Goal: Complete application form

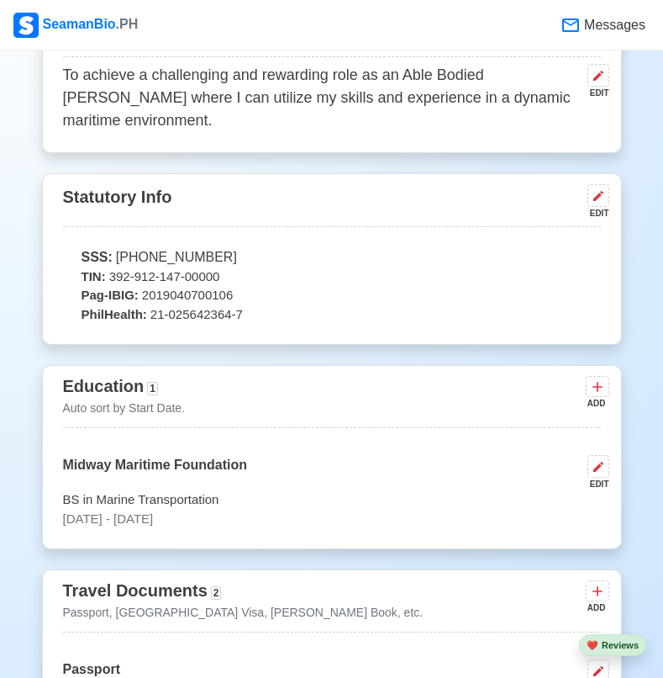
scroll to position [880, 0]
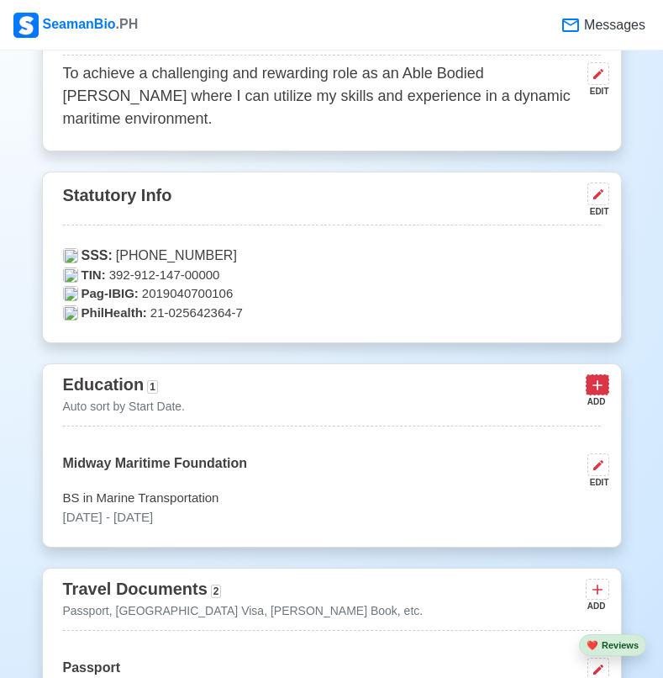
click at [598, 377] on icon at bounding box center [597, 385] width 17 height 17
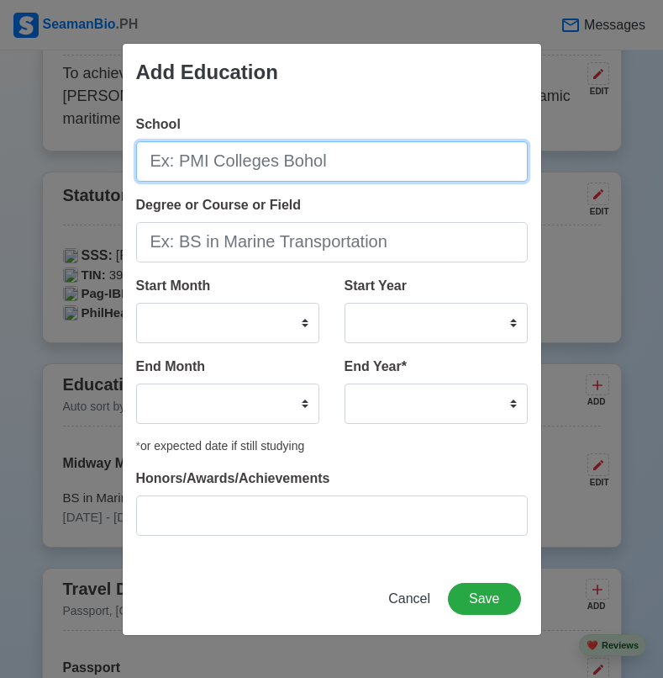
click at [333, 156] on input "School" at bounding box center [332, 161] width 392 height 40
type input "s"
type input "[GEOGRAPHIC_DATA]"
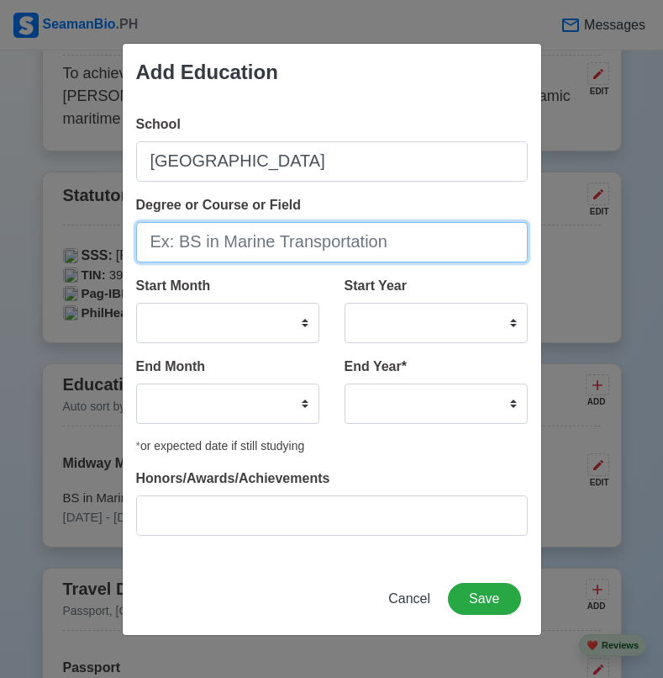
click at [222, 240] on input "Degree or Course or Field" at bounding box center [332, 242] width 392 height 40
type input "s"
type input "S"
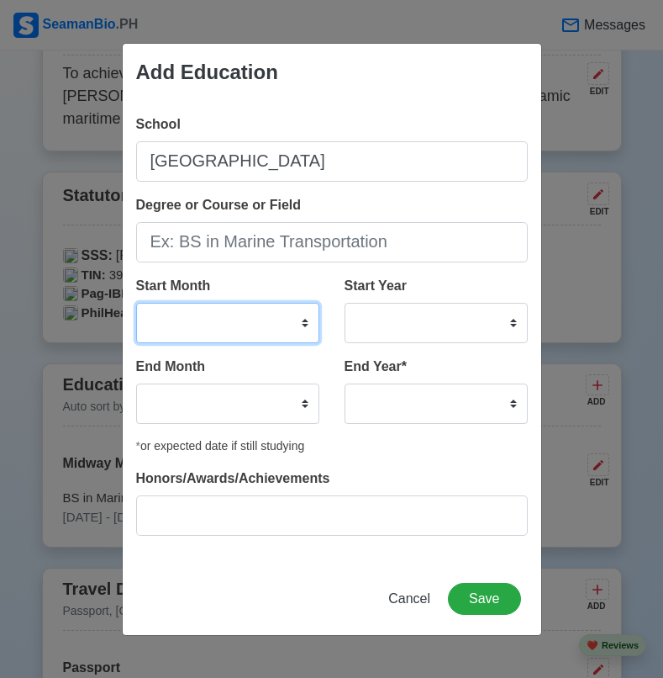
select select "June"
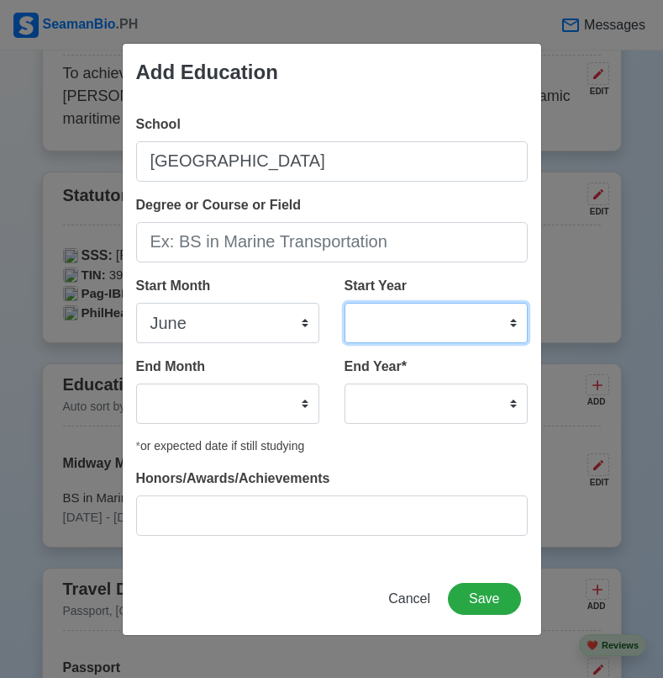
select select "2009"
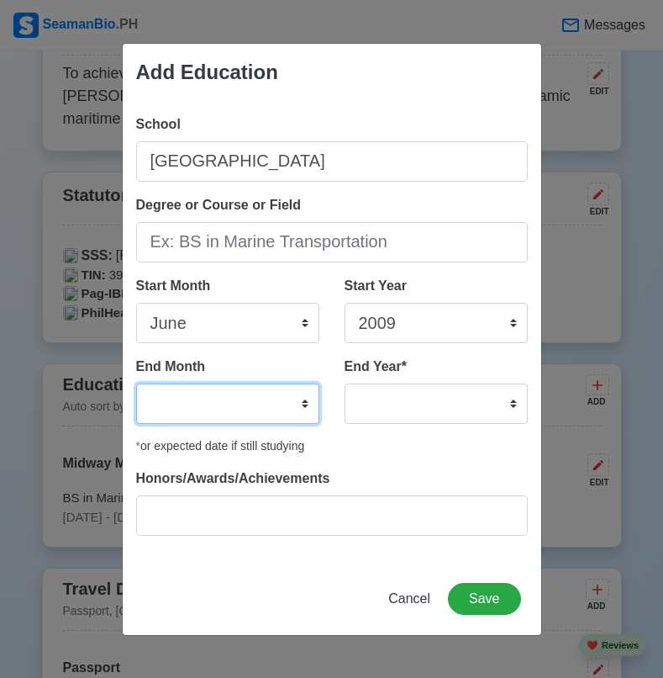
select select "March"
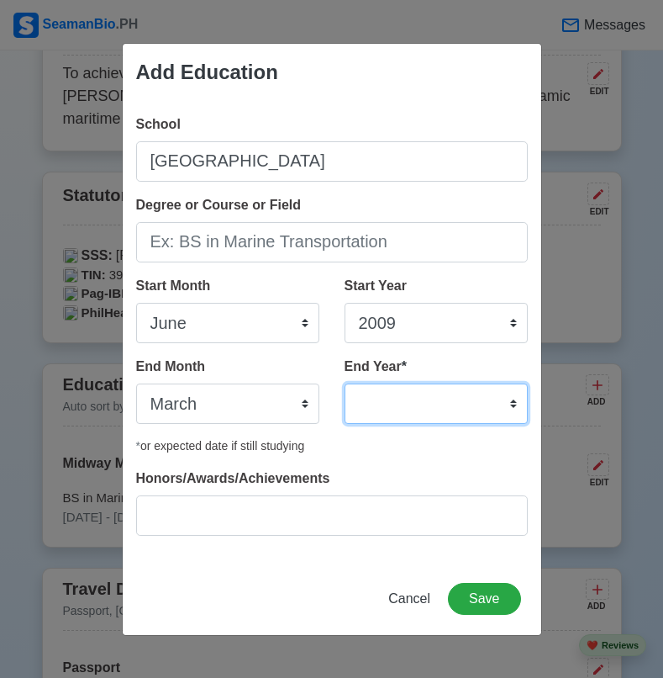
select select "2013"
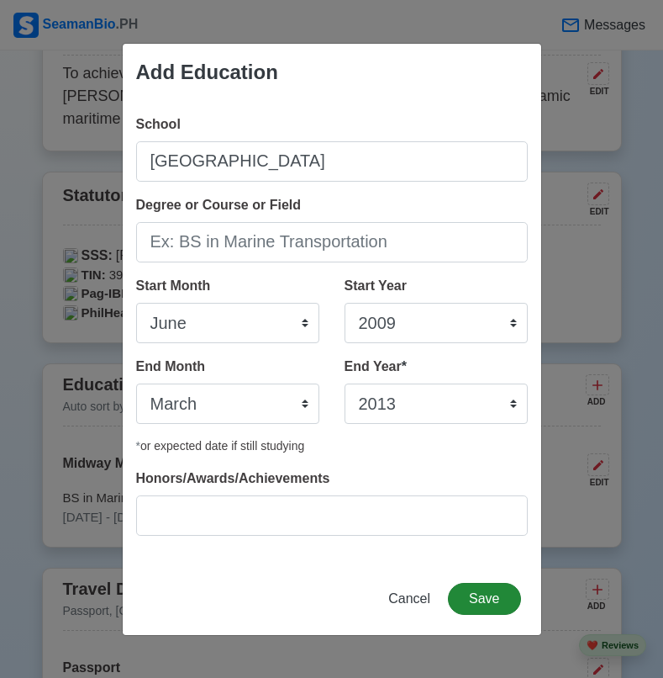
click at [481, 597] on button "Save" at bounding box center [484, 599] width 72 height 32
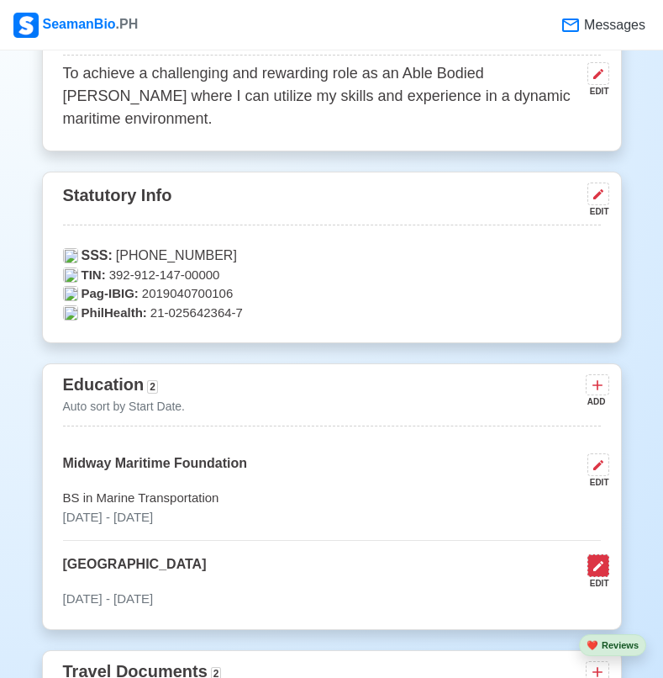
click at [595, 559] on icon at bounding box center [598, 565] width 13 height 13
select select "June"
select select "2009"
select select "March"
select select "2013"
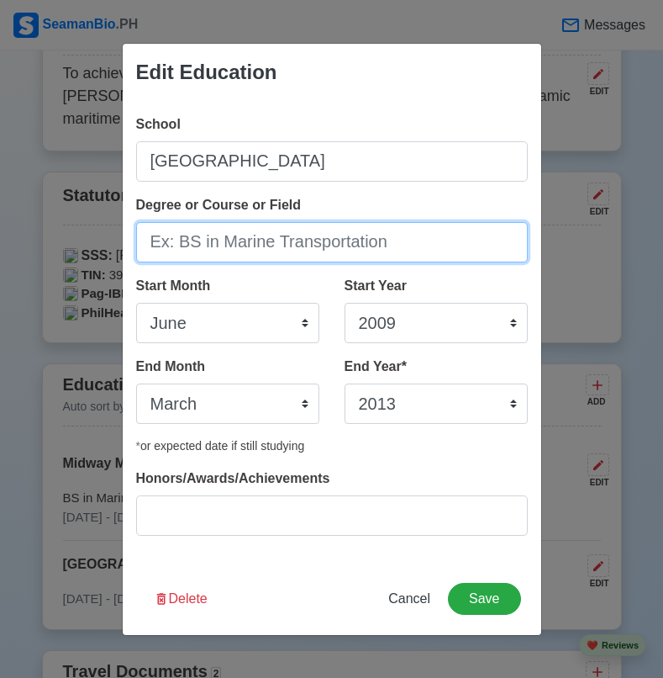
click at [362, 246] on input "Degree or Course or Field" at bounding box center [332, 242] width 392 height 40
type input "Secondary Education"
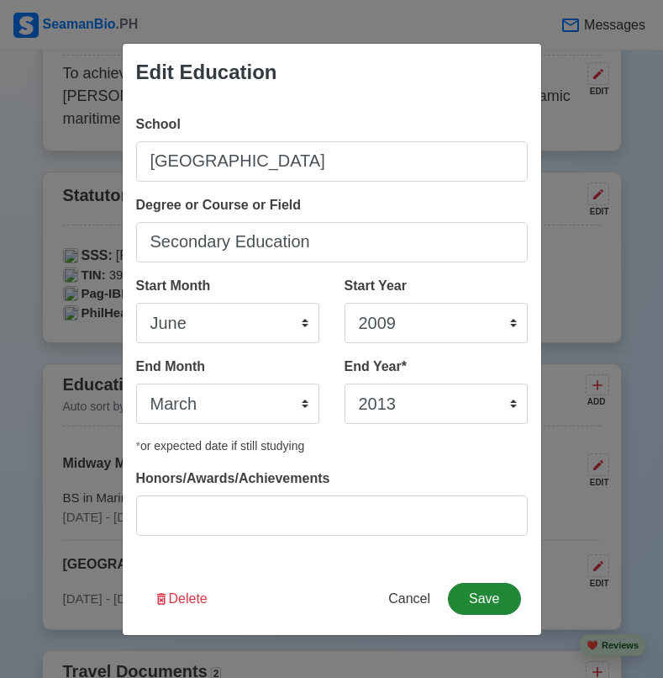
click at [495, 602] on button "Save" at bounding box center [484, 599] width 72 height 32
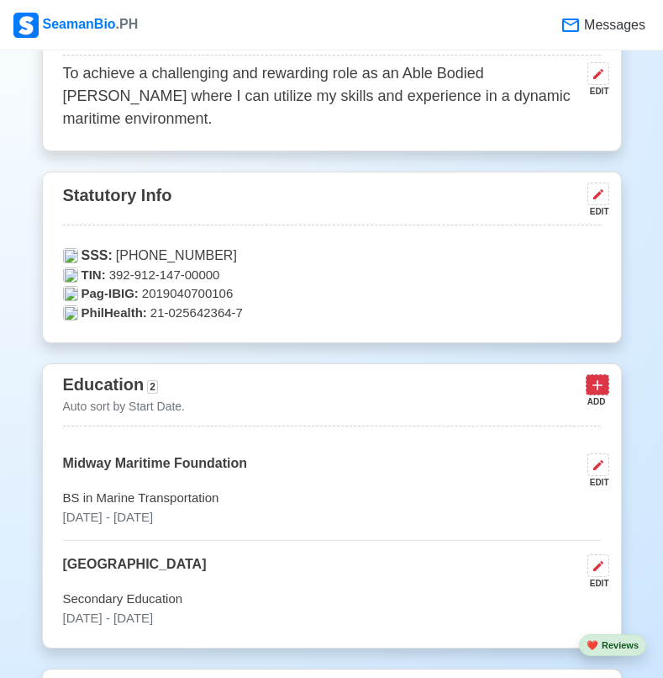
click at [598, 377] on icon at bounding box center [597, 385] width 17 height 17
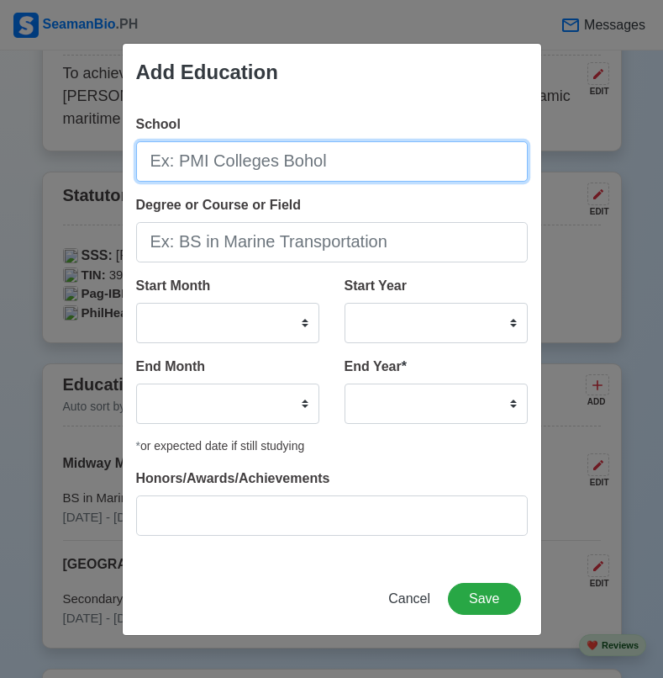
click at [377, 166] on input "School" at bounding box center [332, 161] width 392 height 40
type input "[GEOGRAPHIC_DATA][PERSON_NAME]"
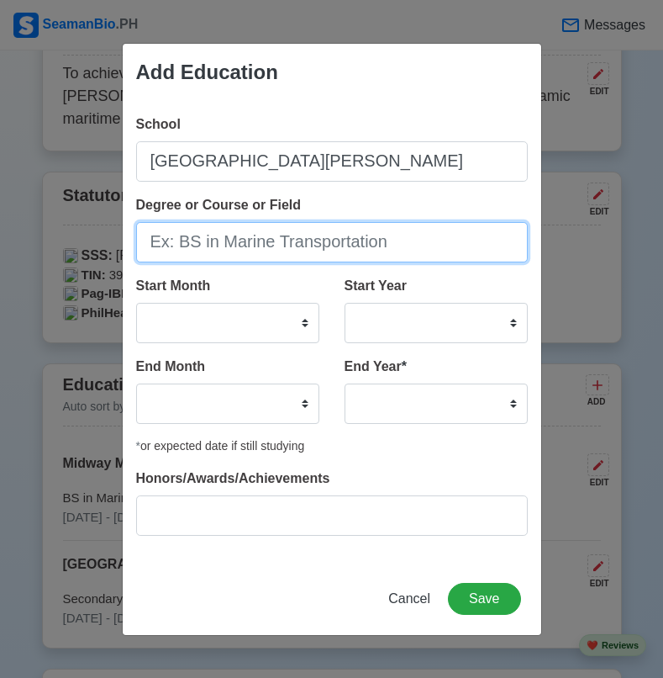
click at [235, 240] on input "Degree or Course or Field" at bounding box center [332, 242] width 392 height 40
type input "Primary Education"
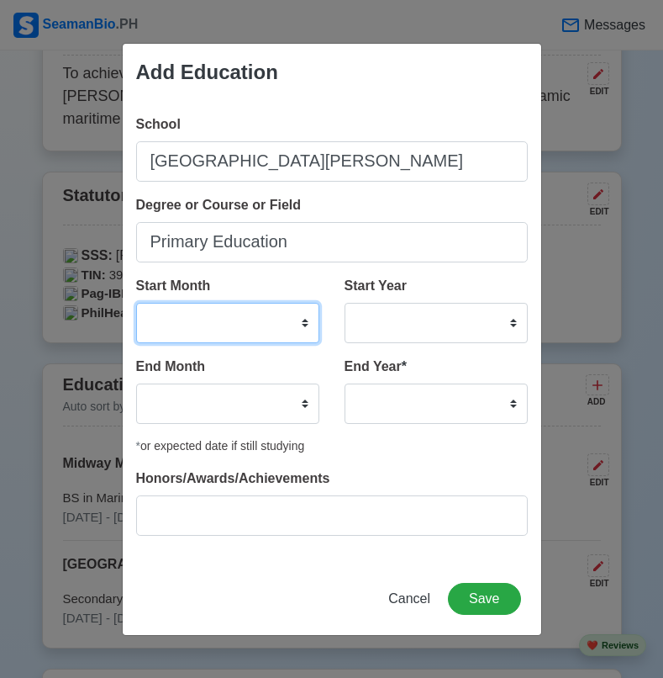
select select "June"
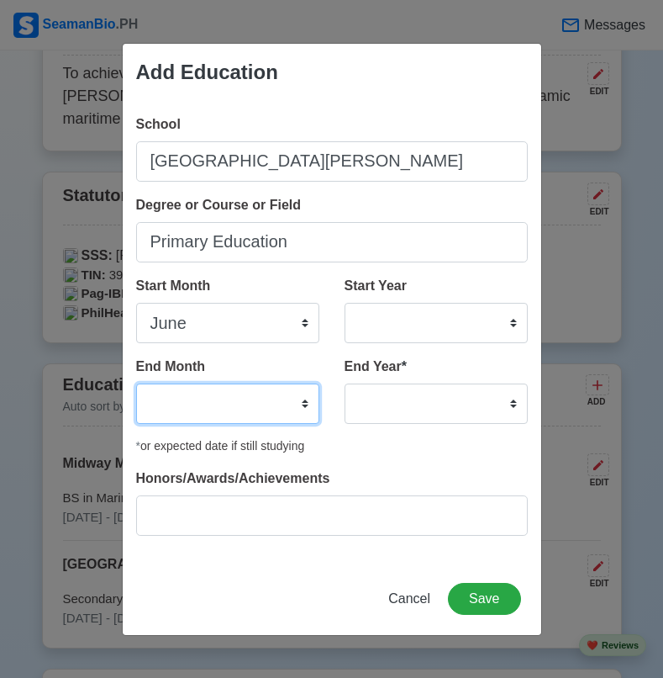
select select "March"
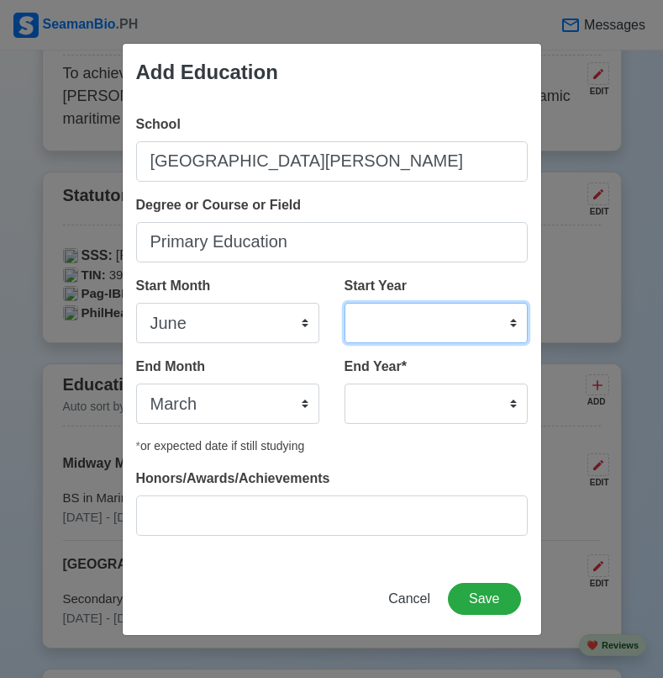
select select "2003"
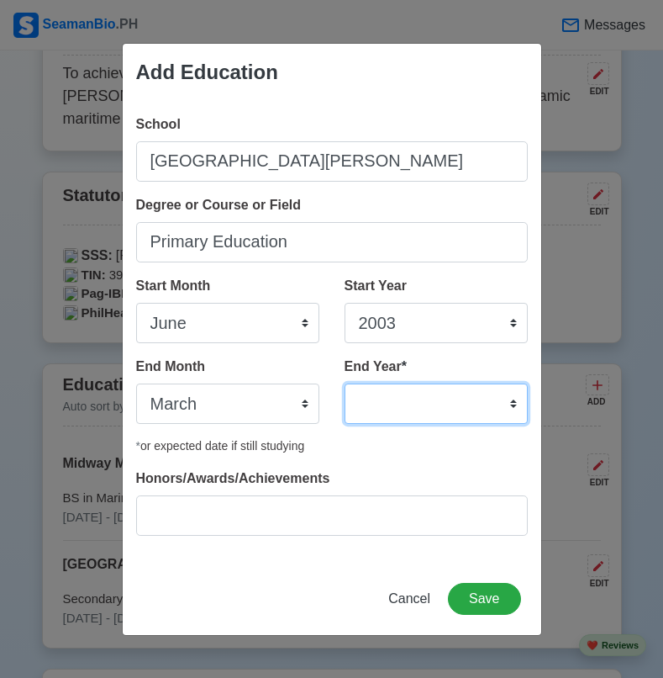
select select "2009"
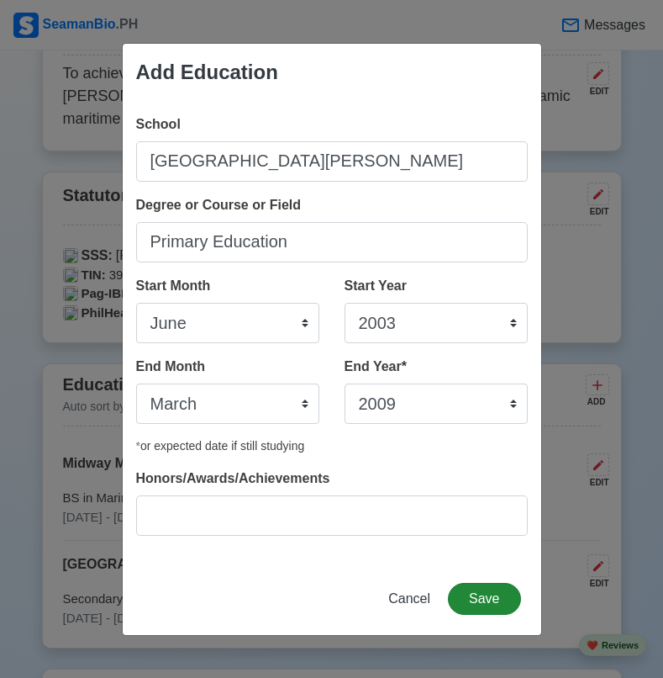
click at [475, 601] on button "Save" at bounding box center [484, 599] width 72 height 32
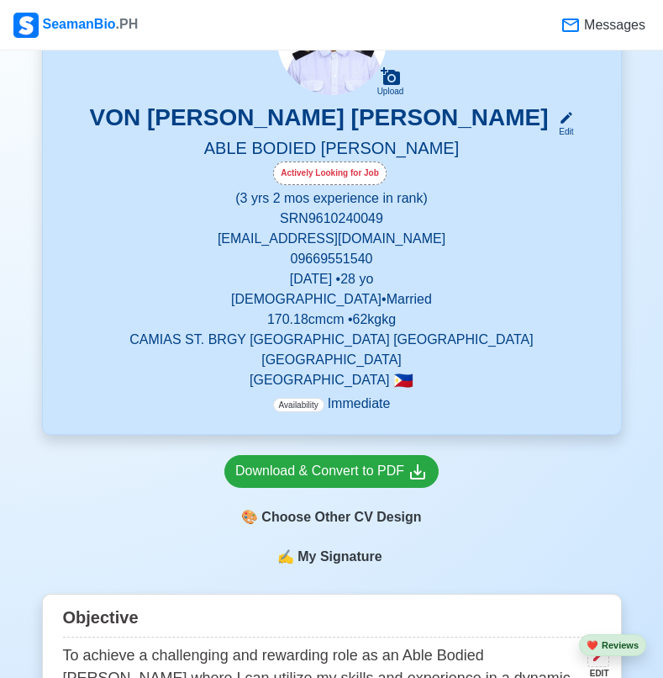
scroll to position [310, 0]
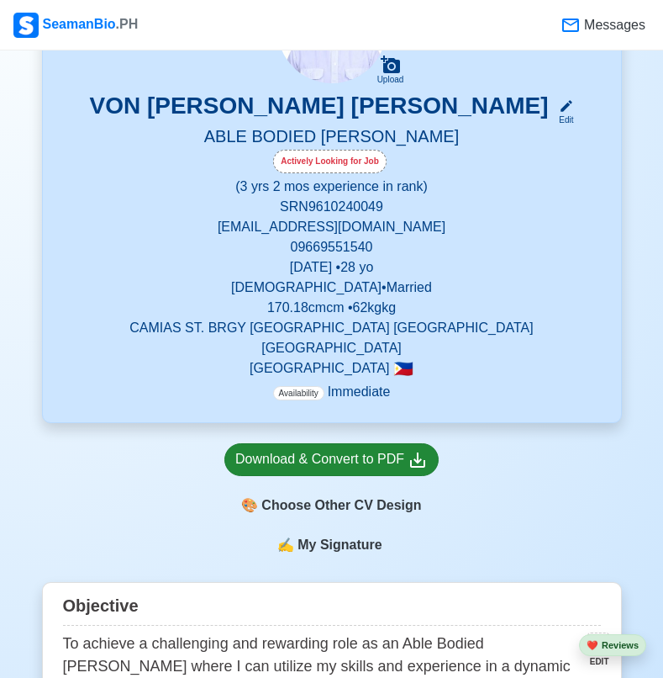
click at [365, 449] on div "Download & Convert to PDF" at bounding box center [331, 459] width 193 height 21
